Goal: Information Seeking & Learning: Learn about a topic

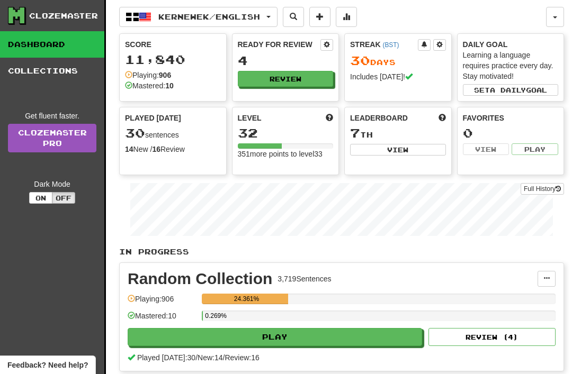
click at [337, 340] on button "Play" at bounding box center [275, 337] width 294 height 18
select select "**"
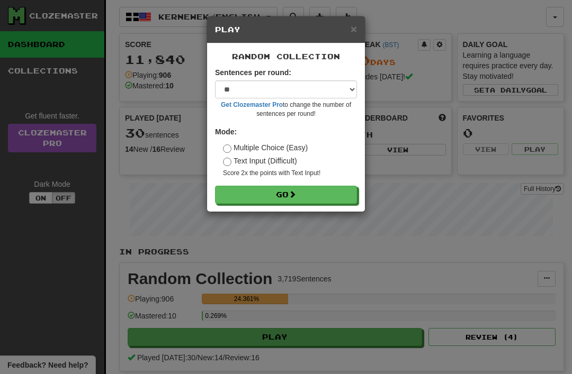
click at [270, 193] on button "Go" at bounding box center [286, 195] width 142 height 18
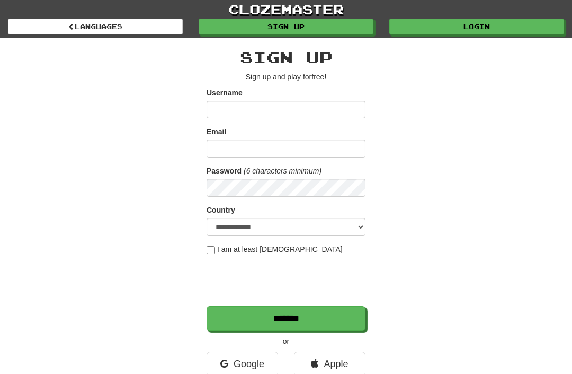
click at [248, 367] on link "Google" at bounding box center [241, 364] width 71 height 24
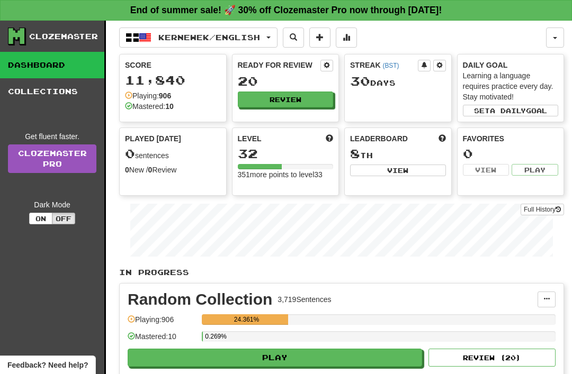
click at [325, 356] on button "Play" at bounding box center [275, 358] width 294 height 18
select select "**"
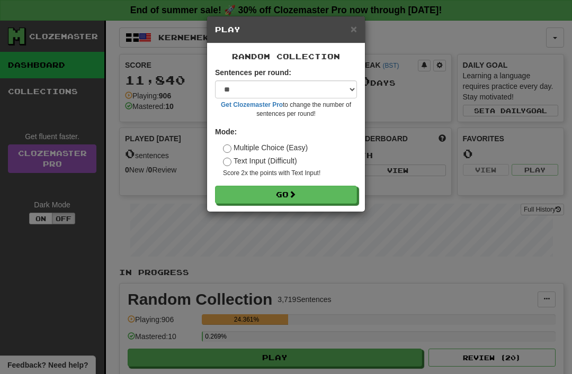
click at [306, 193] on button "Go" at bounding box center [286, 195] width 142 height 18
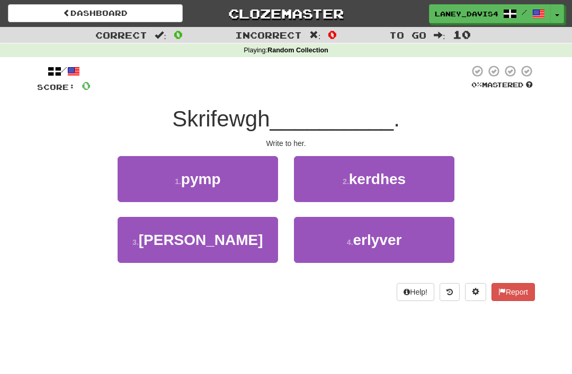
click at [238, 245] on button "3 . dhedhi" at bounding box center [198, 240] width 160 height 46
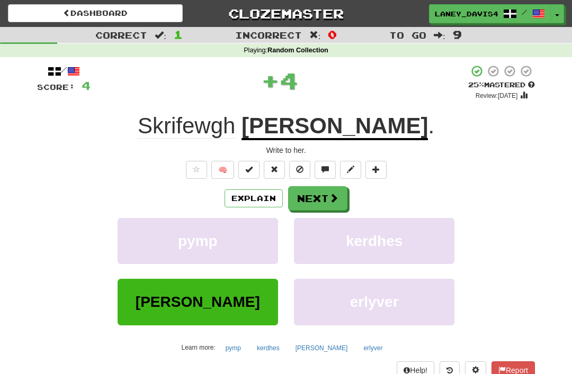
click at [326, 200] on button "Next" at bounding box center [317, 198] width 59 height 24
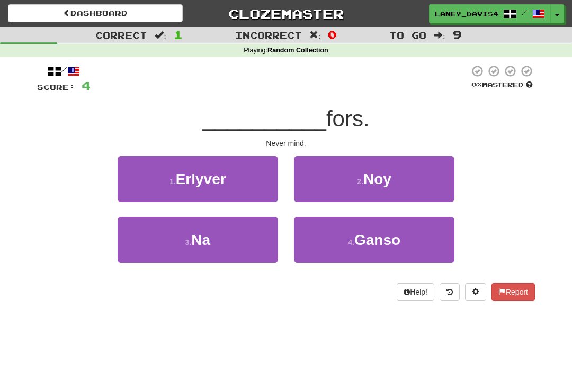
click at [245, 242] on button "3 . Na" at bounding box center [198, 240] width 160 height 46
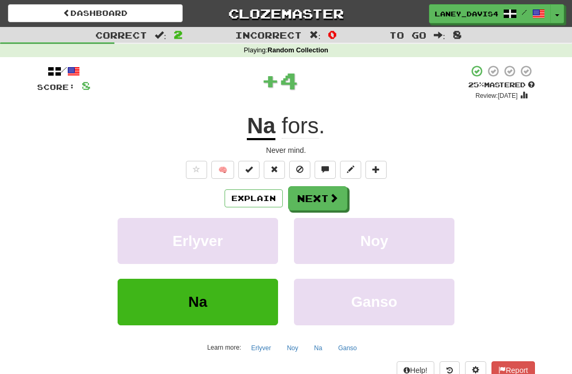
click at [326, 197] on button "Next" at bounding box center [317, 198] width 59 height 24
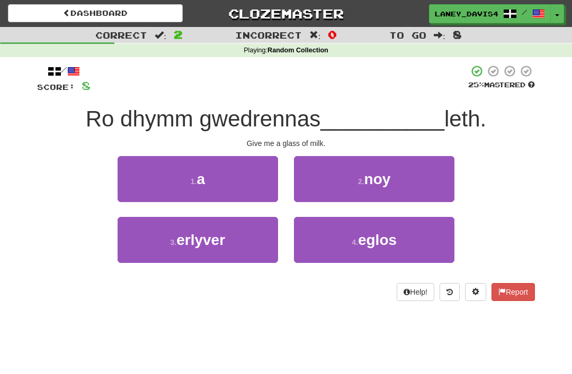
click at [226, 186] on button "1 . a" at bounding box center [198, 179] width 160 height 46
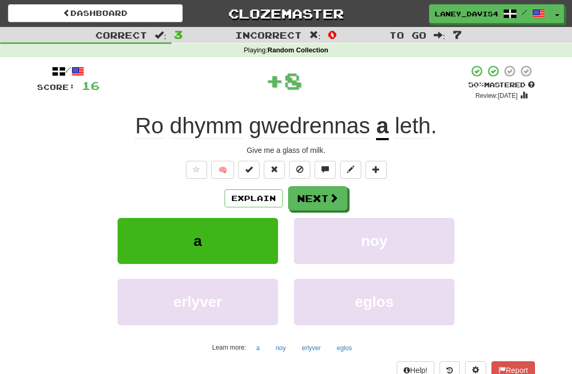
click at [324, 198] on button "Next" at bounding box center [317, 198] width 59 height 24
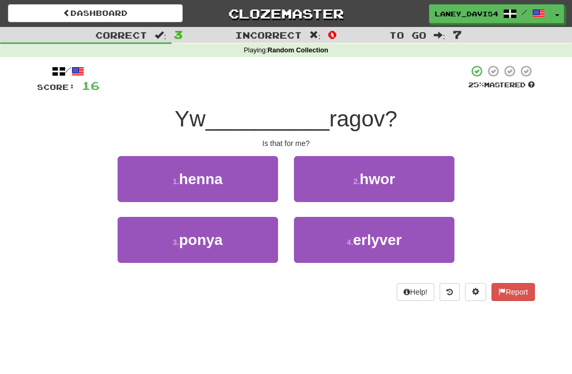
click at [242, 173] on button "1 . henna" at bounding box center [198, 179] width 160 height 46
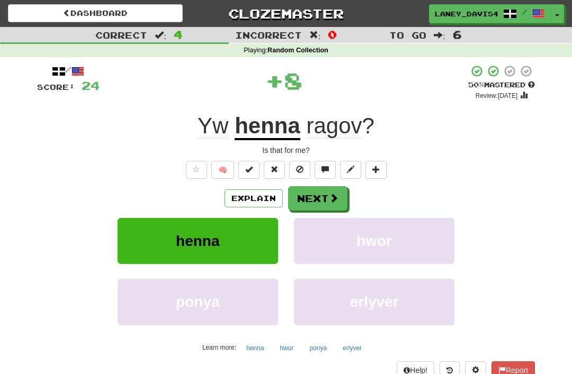
click at [329, 193] on span at bounding box center [334, 198] width 10 height 10
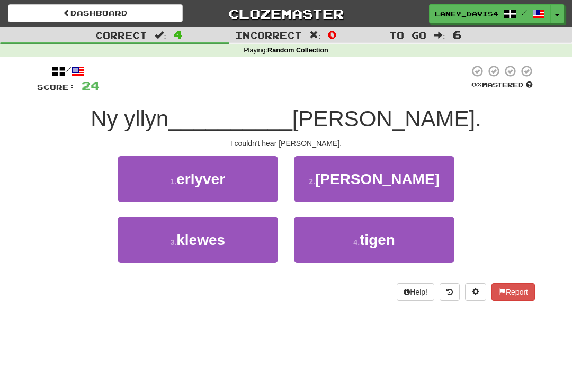
click at [247, 237] on button "3 . klewes" at bounding box center [198, 240] width 160 height 46
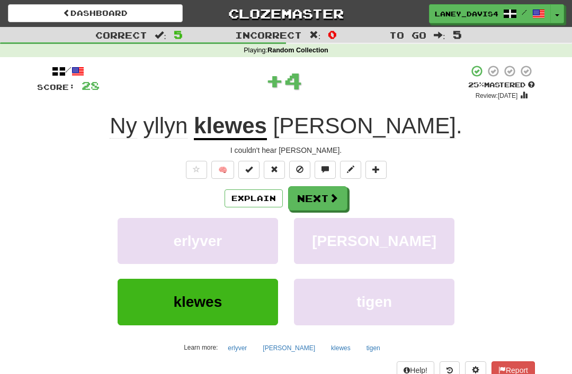
click at [331, 195] on span at bounding box center [334, 198] width 10 height 10
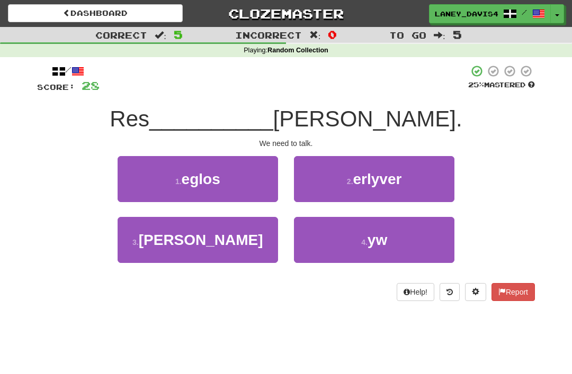
click at [344, 245] on button "4 . yw" at bounding box center [374, 240] width 160 height 46
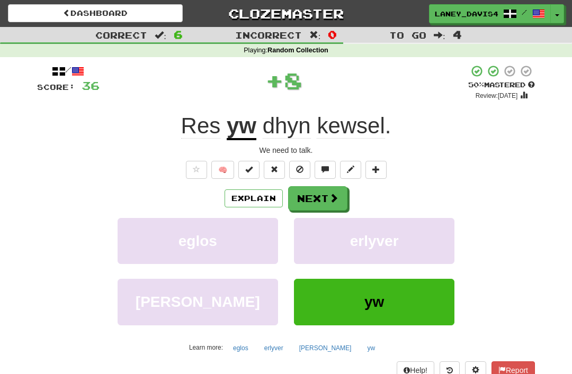
click at [330, 186] on button "Next" at bounding box center [317, 198] width 59 height 24
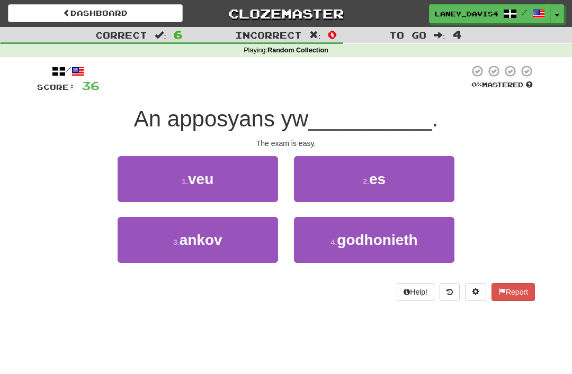
click at [389, 235] on span "godhonieth" at bounding box center [377, 240] width 80 height 16
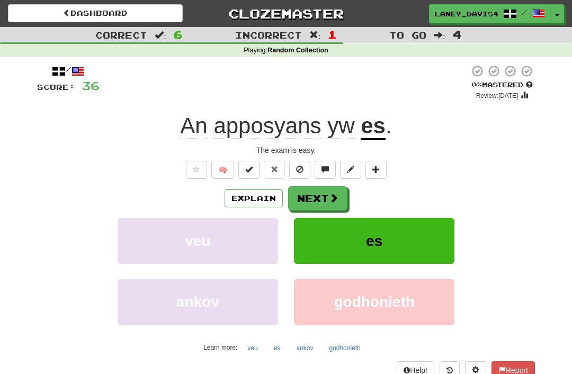
click at [332, 195] on span at bounding box center [334, 198] width 10 height 10
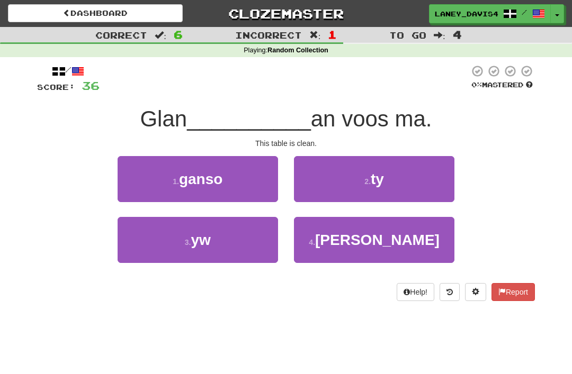
click at [245, 238] on button "3 . yw" at bounding box center [198, 240] width 160 height 46
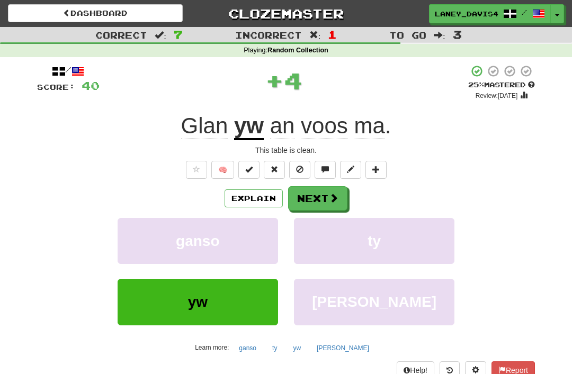
click at [332, 189] on button "Next" at bounding box center [317, 198] width 59 height 24
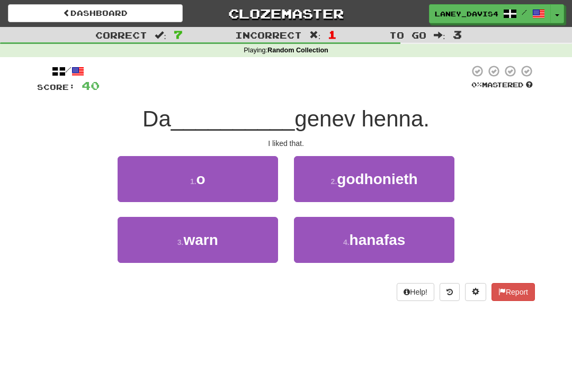
click at [253, 174] on button "1 . o" at bounding box center [198, 179] width 160 height 46
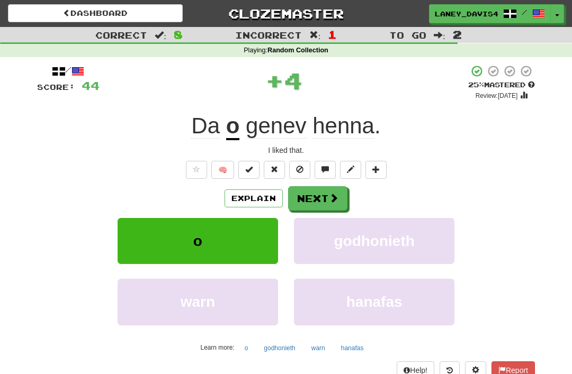
click at [325, 189] on button "Next" at bounding box center [317, 198] width 59 height 24
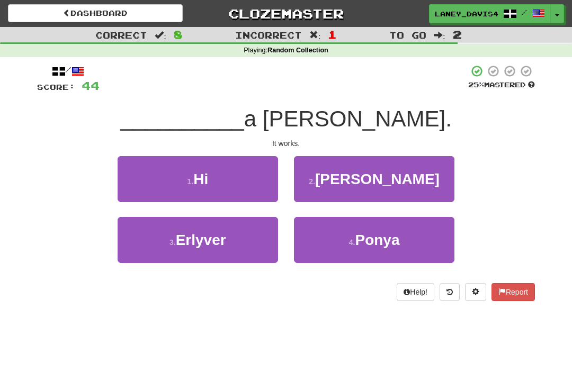
click at [257, 175] on button "1 . Hi" at bounding box center [198, 179] width 160 height 46
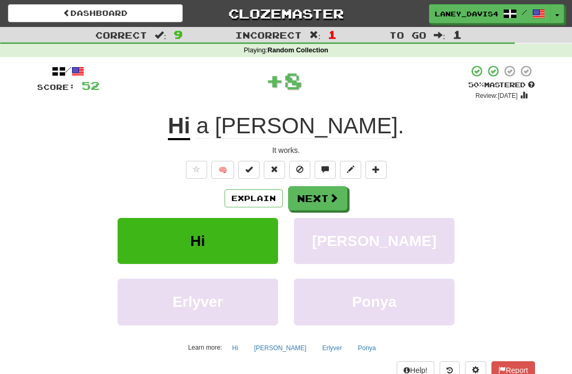
click at [319, 200] on button "Next" at bounding box center [317, 198] width 59 height 24
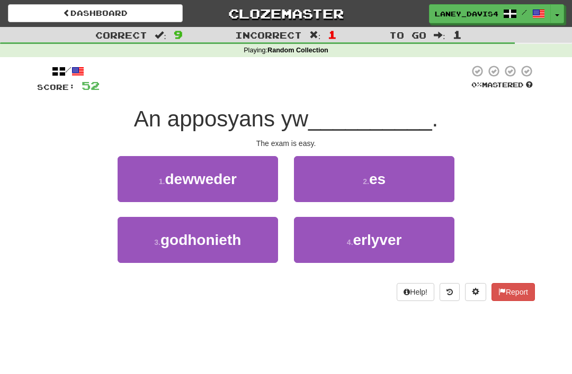
click at [359, 181] on button "2 . es" at bounding box center [374, 179] width 160 height 46
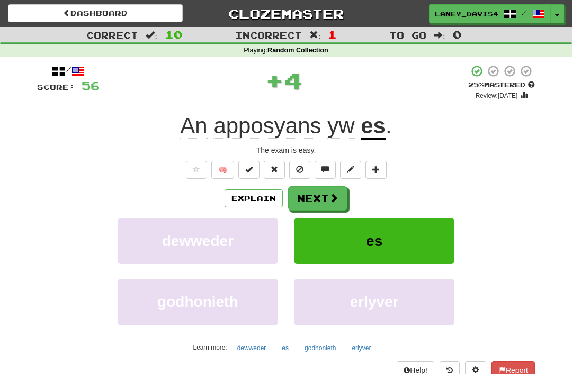
click at [330, 198] on span at bounding box center [334, 198] width 10 height 10
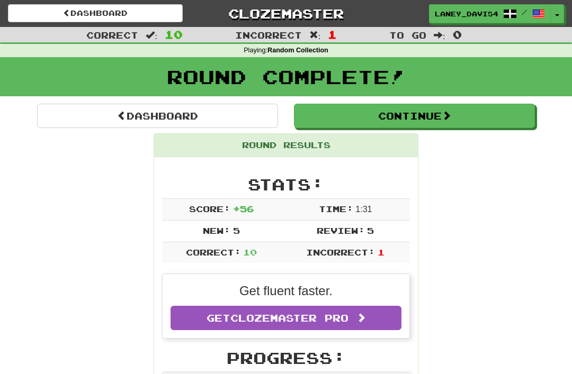
click at [444, 115] on button "Continue" at bounding box center [414, 116] width 241 height 24
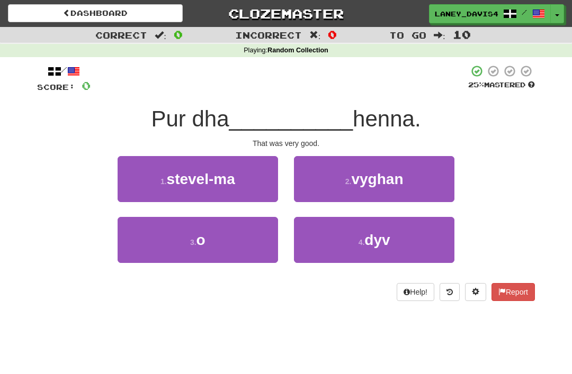
click at [257, 231] on button "3 . o" at bounding box center [198, 240] width 160 height 46
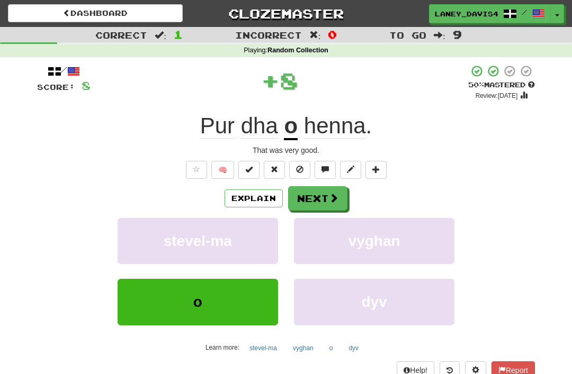
click at [343, 202] on button "Next" at bounding box center [317, 198] width 59 height 24
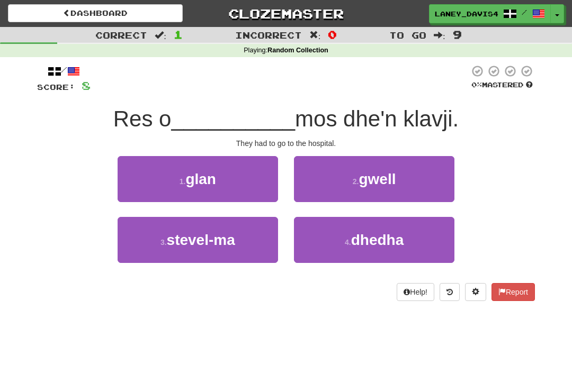
click at [412, 240] on button "4 . dhedha" at bounding box center [374, 240] width 160 height 46
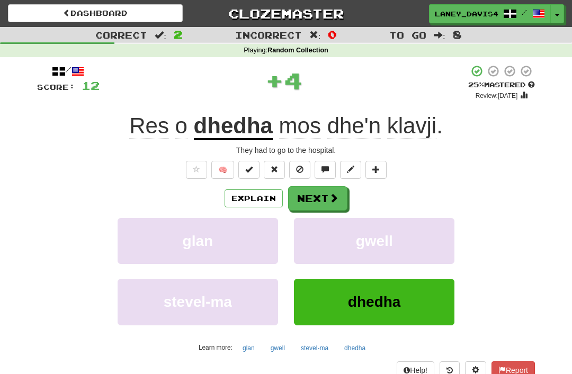
click at [319, 196] on button "Next" at bounding box center [317, 198] width 59 height 24
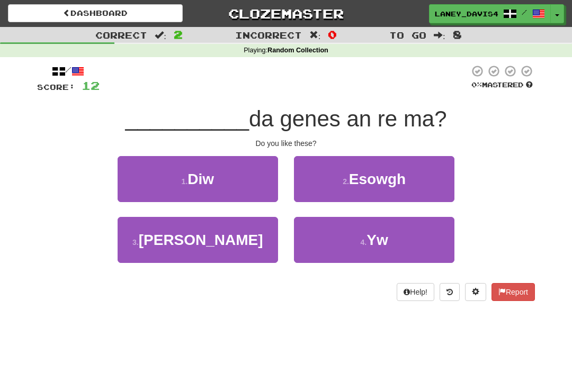
click at [385, 243] on span "Yw" at bounding box center [376, 240] width 21 height 16
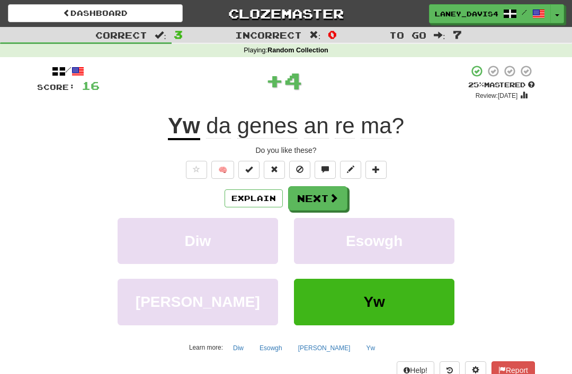
click at [324, 202] on button "Next" at bounding box center [317, 198] width 59 height 24
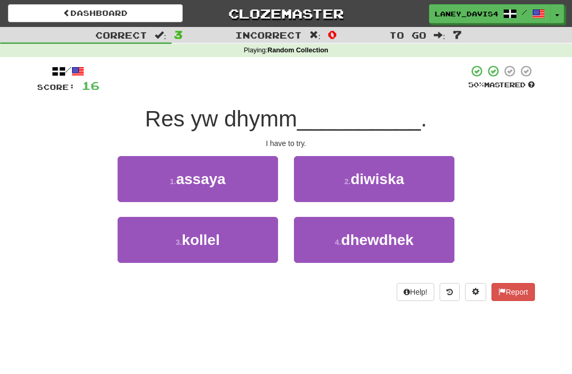
click at [250, 182] on button "1 . assaya" at bounding box center [198, 179] width 160 height 46
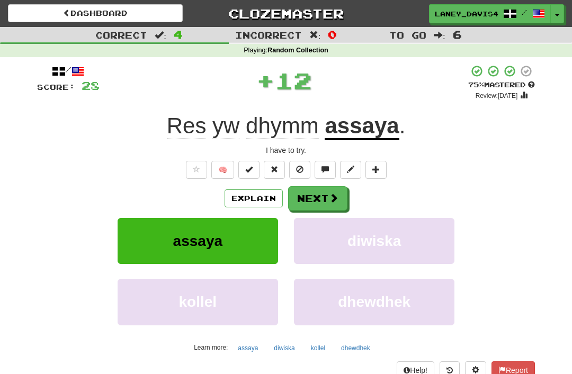
click at [329, 201] on span at bounding box center [334, 198] width 10 height 10
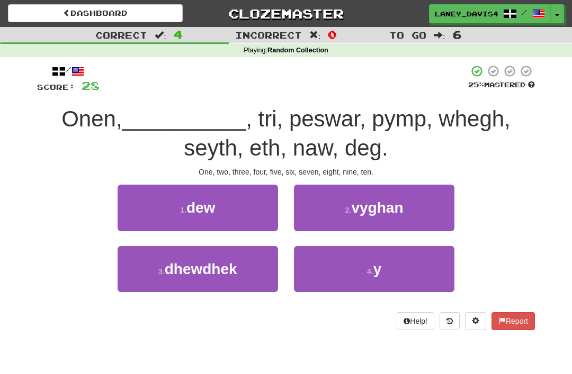
click at [253, 207] on button "1 . dew" at bounding box center [198, 208] width 160 height 46
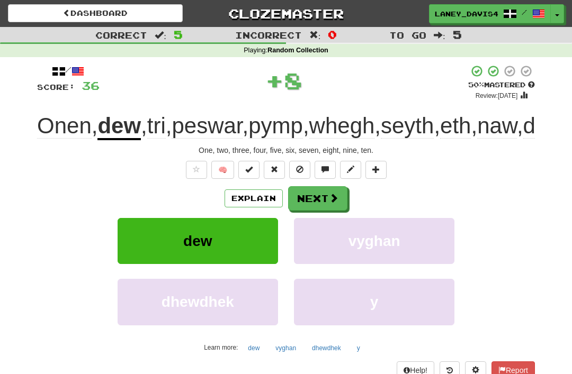
click at [320, 211] on button "Next" at bounding box center [317, 198] width 59 height 24
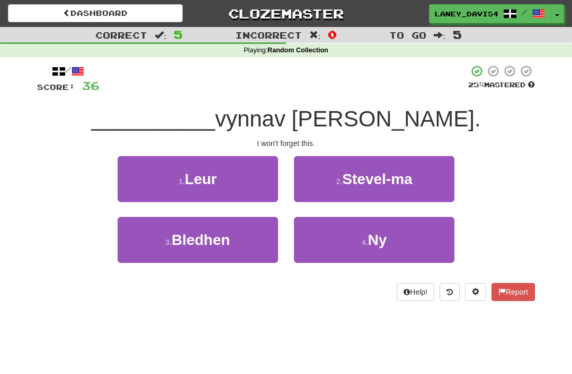
click at [383, 242] on span "Ny" at bounding box center [377, 240] width 19 height 16
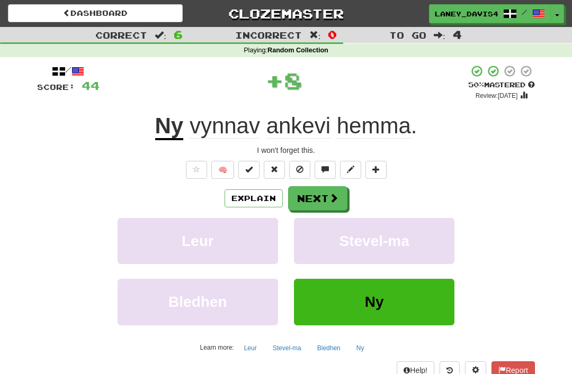
click at [322, 189] on button "Next" at bounding box center [317, 198] width 59 height 24
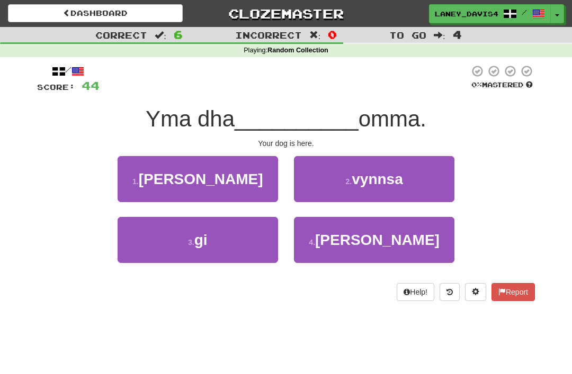
click at [242, 240] on button "3 . gi" at bounding box center [198, 240] width 160 height 46
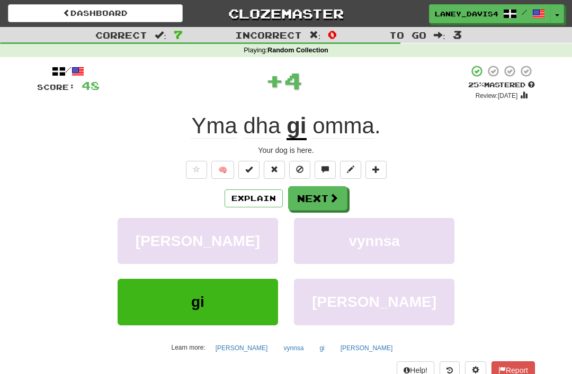
click at [363, 186] on div "Explain Next" at bounding box center [286, 198] width 498 height 24
click at [324, 193] on button "Next" at bounding box center [317, 198] width 59 height 24
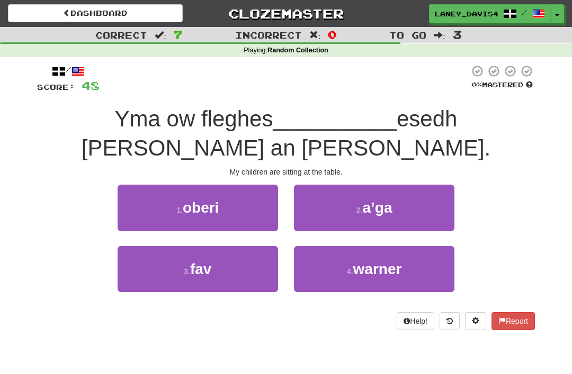
click at [395, 185] on button "2 . a’ga" at bounding box center [374, 208] width 160 height 46
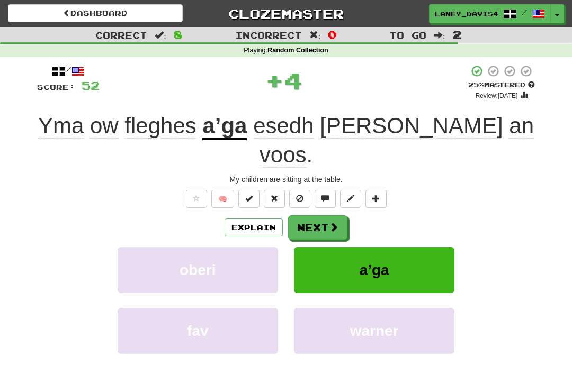
click at [324, 215] on button "Next" at bounding box center [317, 227] width 59 height 24
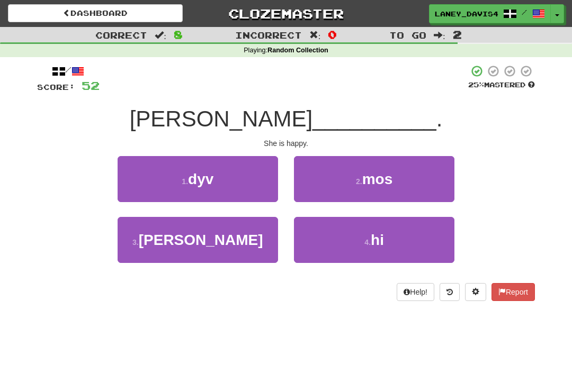
click at [378, 240] on span "hi" at bounding box center [377, 240] width 13 height 16
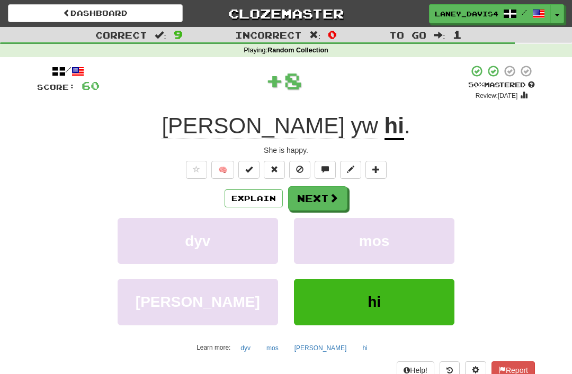
click at [328, 197] on button "Next" at bounding box center [317, 198] width 59 height 24
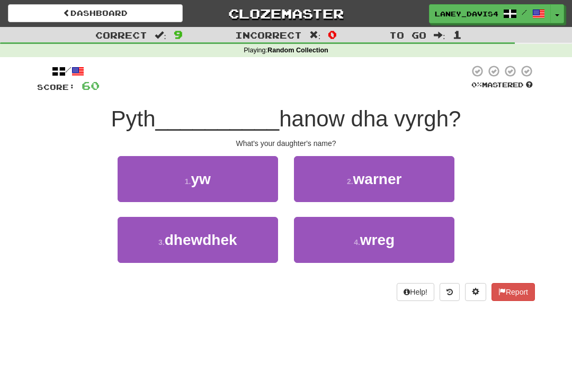
click at [244, 176] on button "1 . yw" at bounding box center [198, 179] width 160 height 46
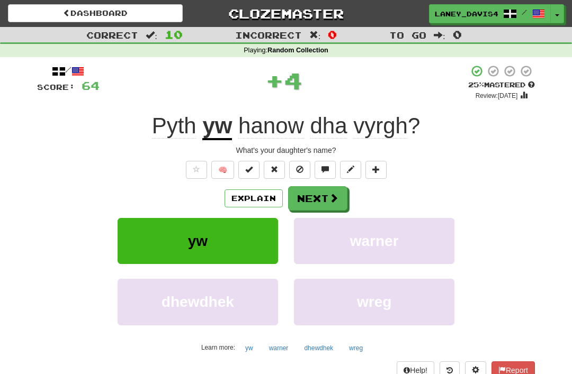
click at [324, 192] on button "Next" at bounding box center [317, 198] width 59 height 24
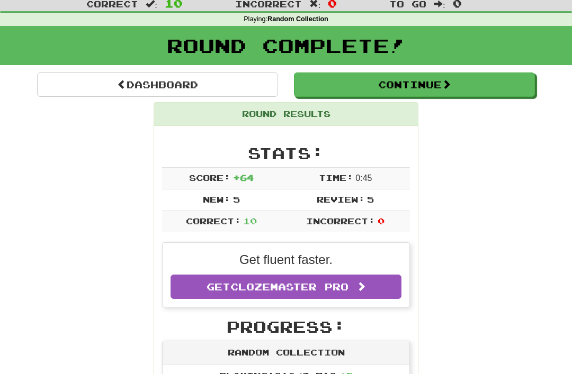
scroll to position [32, 0]
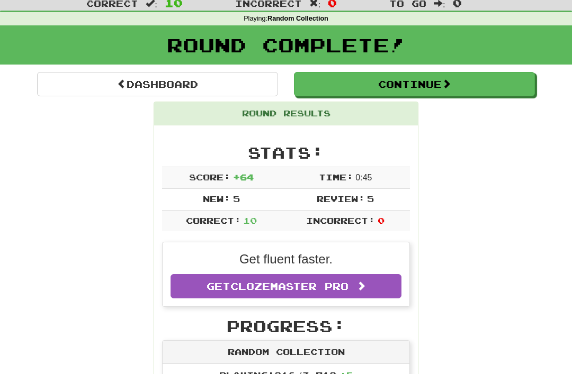
click at [461, 84] on button "Continue" at bounding box center [414, 84] width 241 height 24
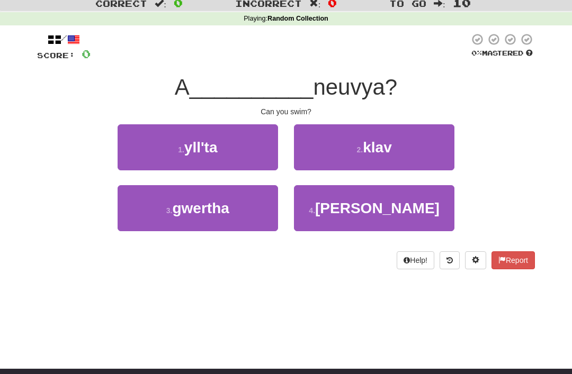
click at [247, 149] on button "1 . yll'ta" at bounding box center [198, 147] width 160 height 46
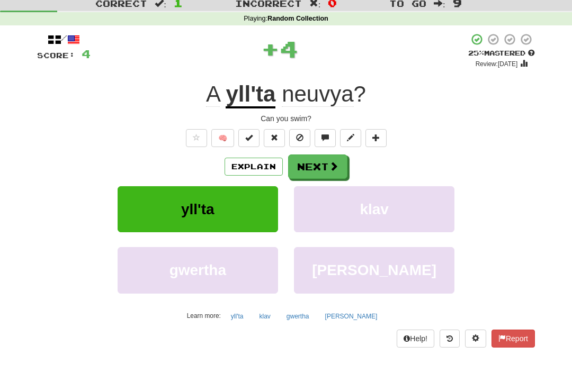
click at [331, 159] on button "Next" at bounding box center [317, 167] width 59 height 24
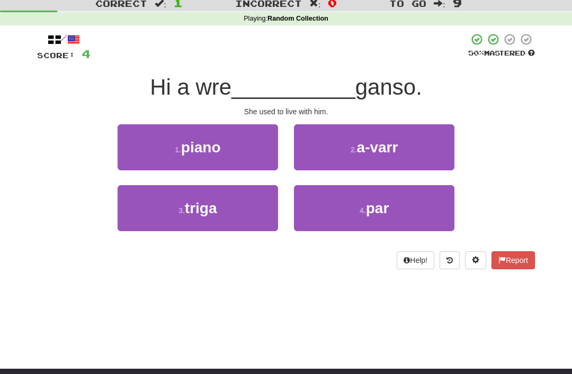
click at [251, 205] on button "3 . triga" at bounding box center [198, 208] width 160 height 46
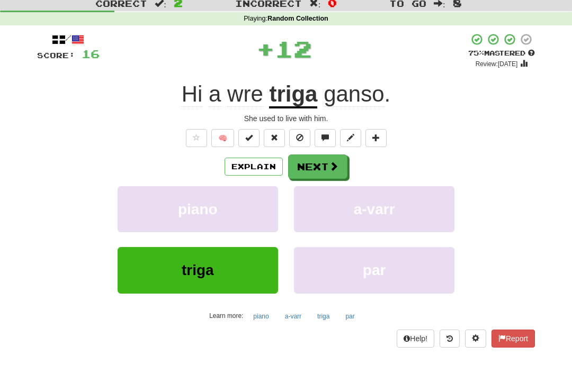
click at [325, 155] on button "Next" at bounding box center [317, 167] width 59 height 24
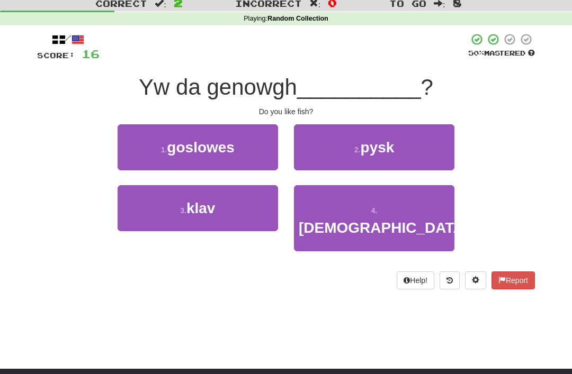
click at [354, 152] on small "2 ." at bounding box center [357, 150] width 6 height 8
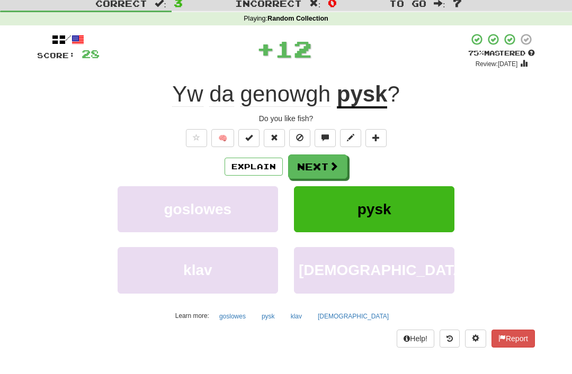
click at [333, 155] on button "Next" at bounding box center [317, 167] width 59 height 24
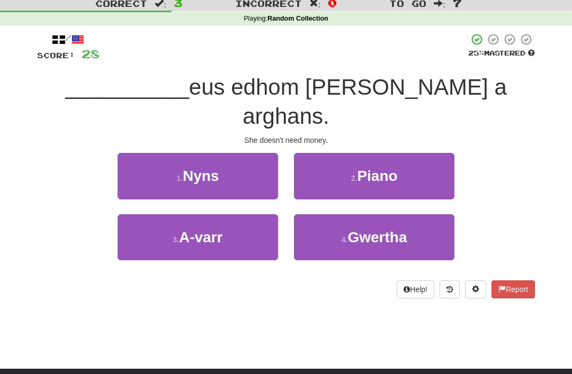
click at [257, 153] on button "1 . Nyns" at bounding box center [198, 176] width 160 height 46
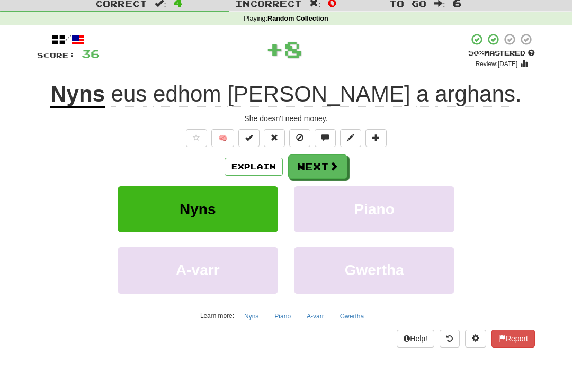
click at [327, 160] on button "Next" at bounding box center [317, 167] width 59 height 24
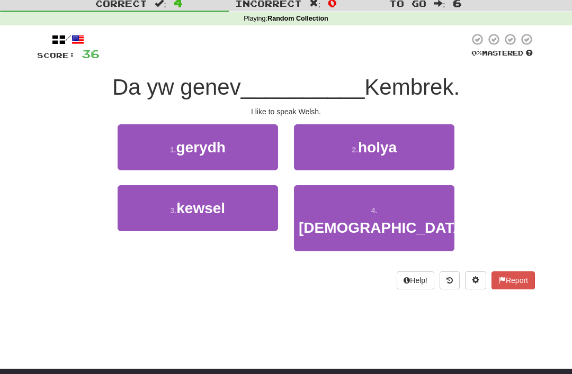
click at [245, 201] on button "3 . kewsel" at bounding box center [198, 208] width 160 height 46
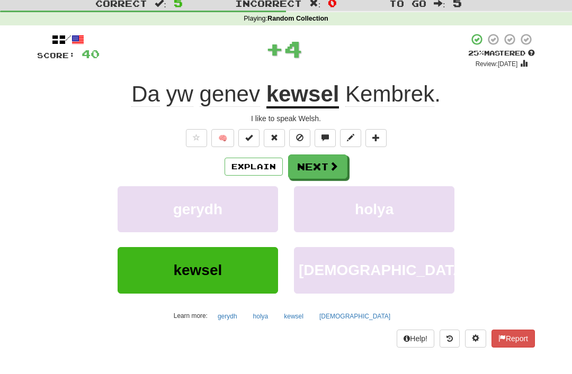
click at [322, 163] on button "Next" at bounding box center [317, 167] width 59 height 24
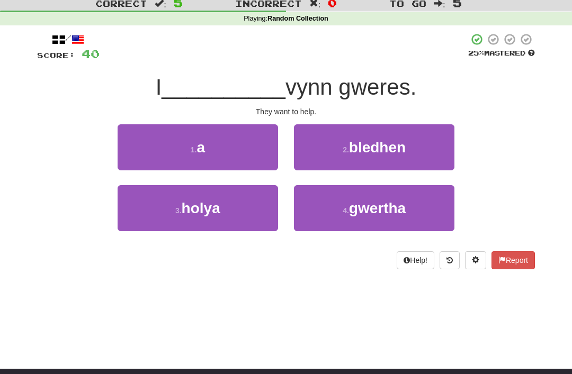
click at [247, 151] on button "1 . a" at bounding box center [198, 147] width 160 height 46
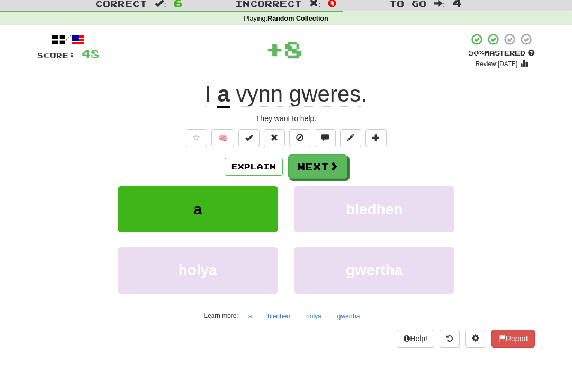
click at [310, 164] on button "Next" at bounding box center [317, 167] width 59 height 24
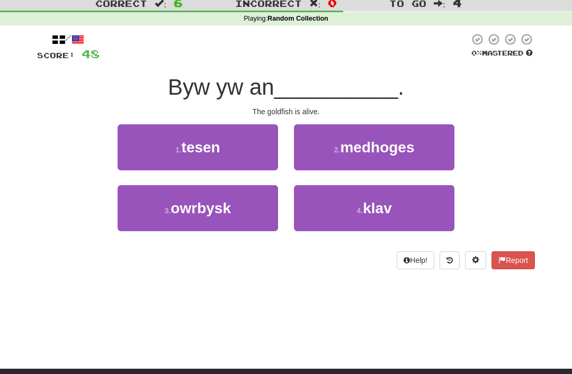
click at [248, 203] on button "3 . owrbysk" at bounding box center [198, 208] width 160 height 46
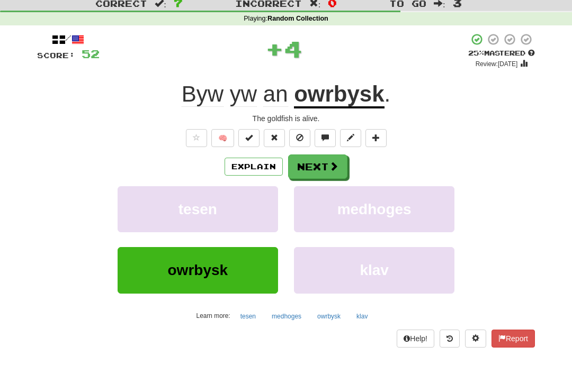
click at [326, 163] on button "Next" at bounding box center [317, 167] width 59 height 24
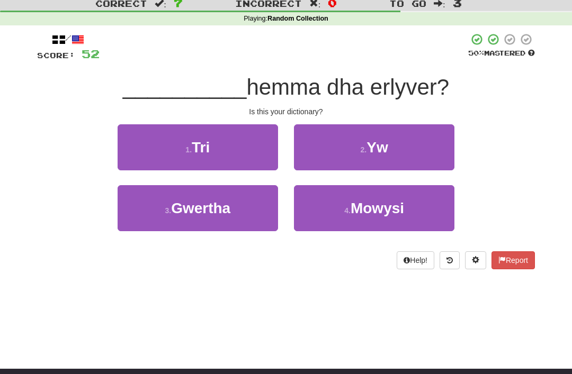
click at [379, 153] on span "Yw" at bounding box center [376, 147] width 21 height 16
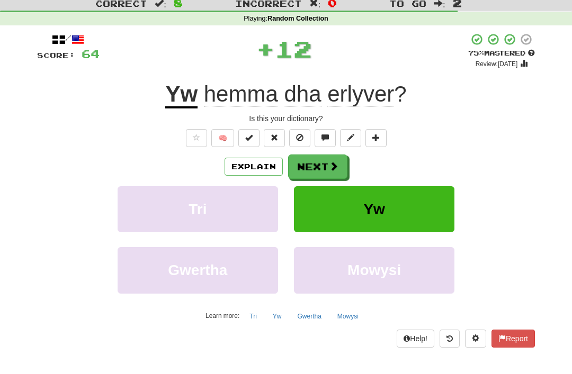
click at [330, 162] on span at bounding box center [334, 166] width 10 height 10
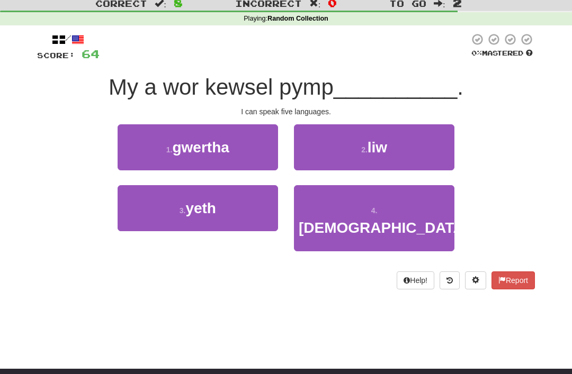
click at [254, 207] on button "3 . yeth" at bounding box center [198, 208] width 160 height 46
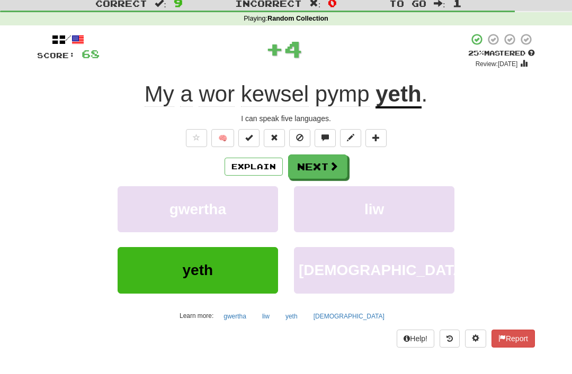
click at [331, 164] on span at bounding box center [334, 166] width 10 height 10
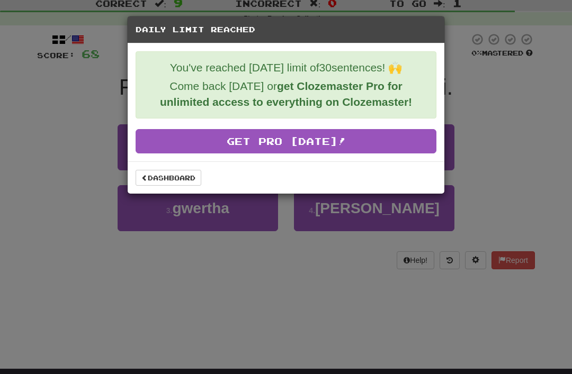
click at [188, 173] on link "Dashboard" at bounding box center [169, 178] width 66 height 16
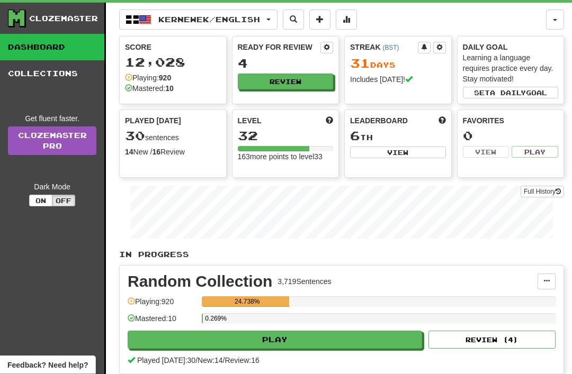
scroll to position [18, 0]
click at [398, 151] on button "View" at bounding box center [398, 153] width 96 height 12
select select "**********"
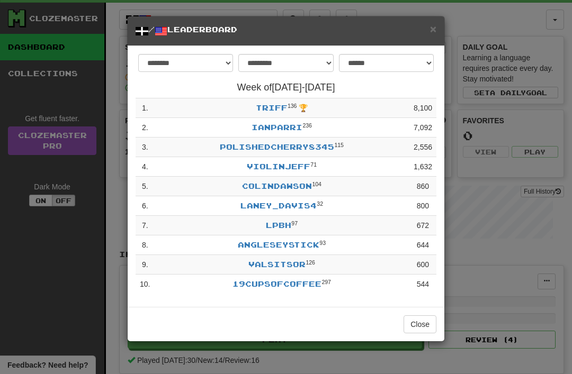
click at [430, 35] on h5 "/ Leaderboard" at bounding box center [286, 30] width 301 height 13
click at [436, 29] on span "×" at bounding box center [433, 29] width 6 height 12
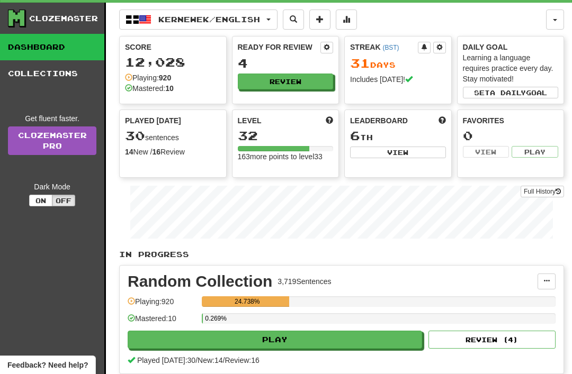
scroll to position [0, 0]
